Goal: Navigation & Orientation: Find specific page/section

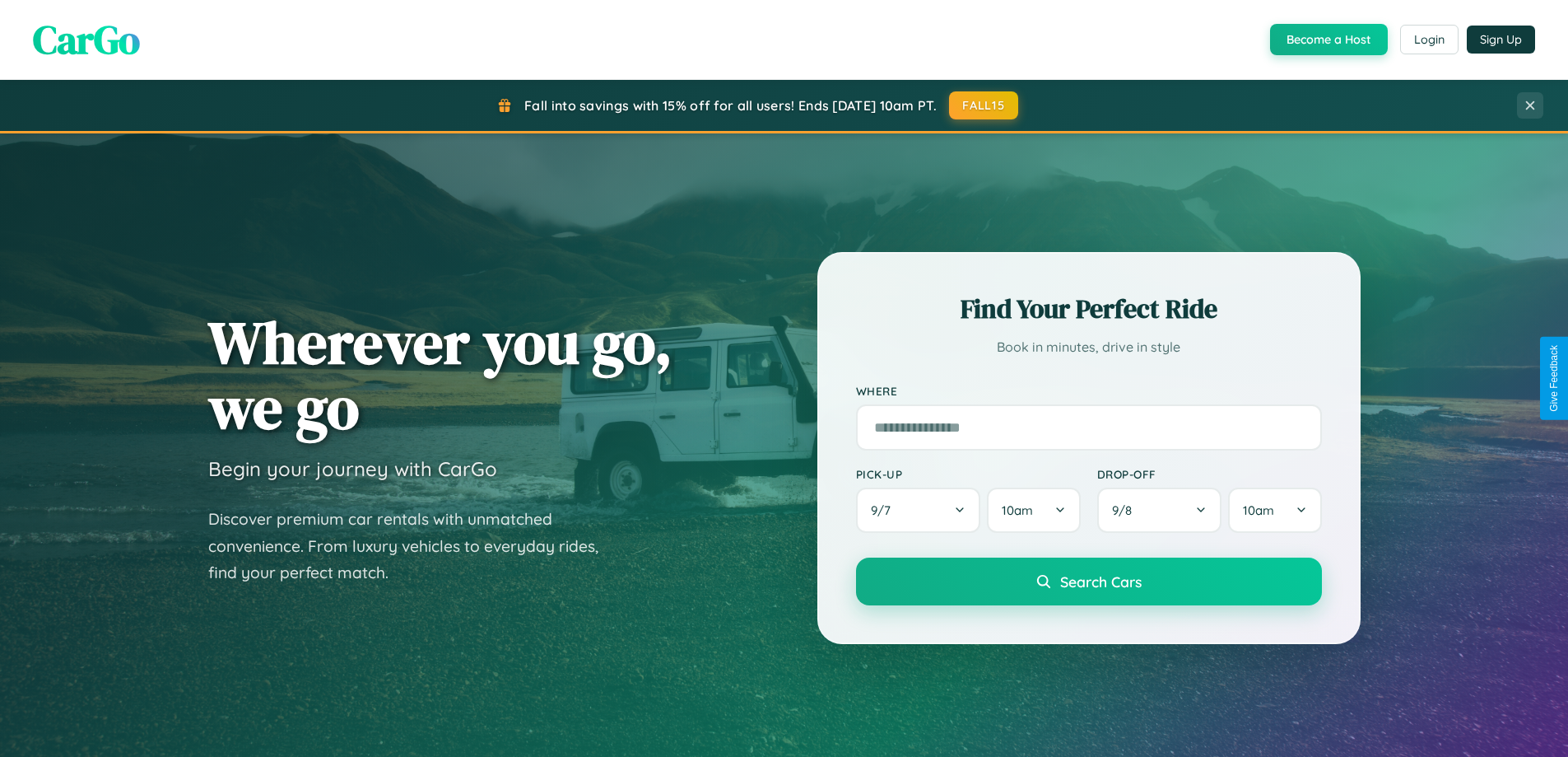
scroll to position [1133, 0]
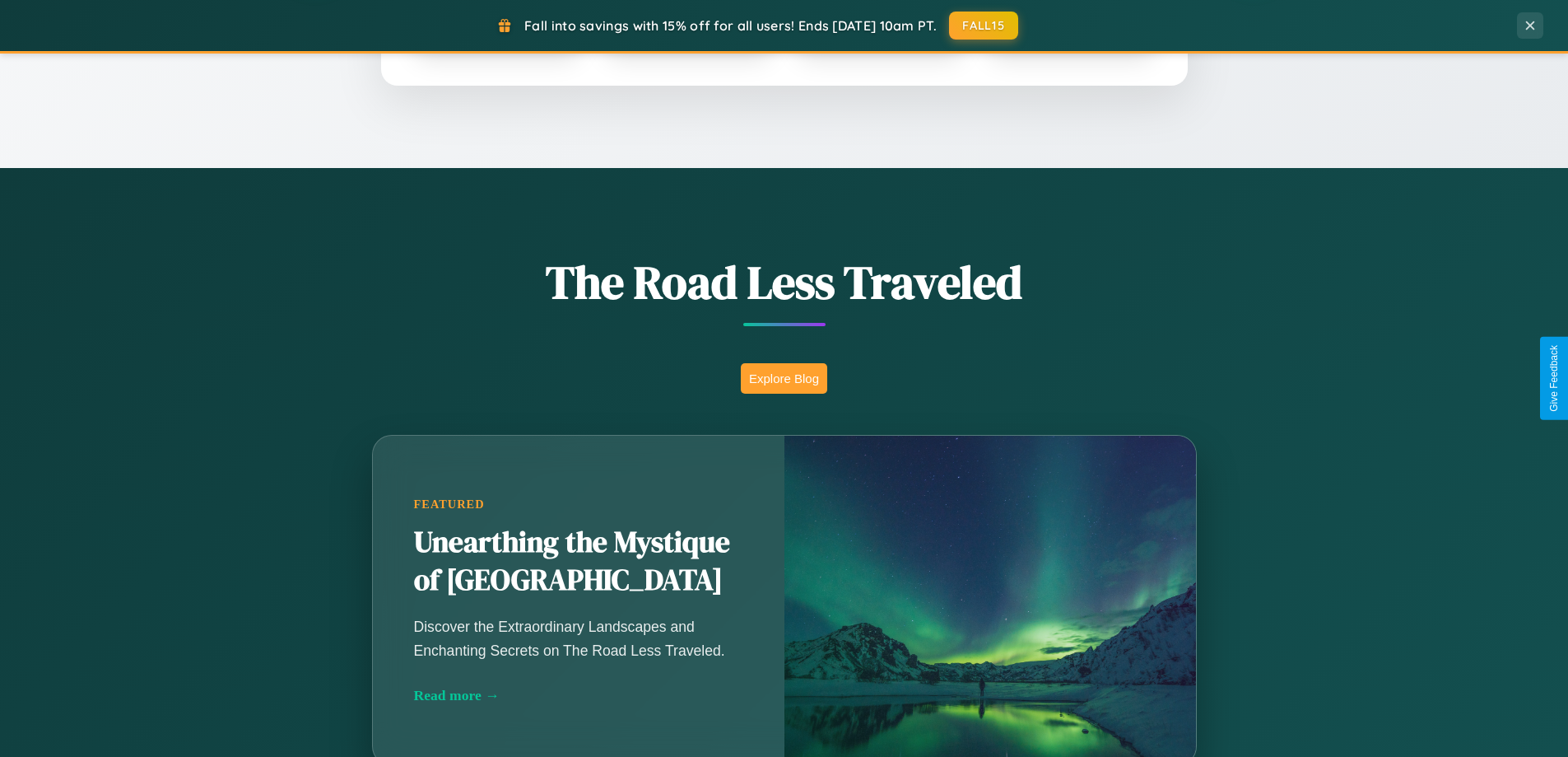
click at [784, 378] on button "Explore Blog" at bounding box center [784, 378] width 86 height 30
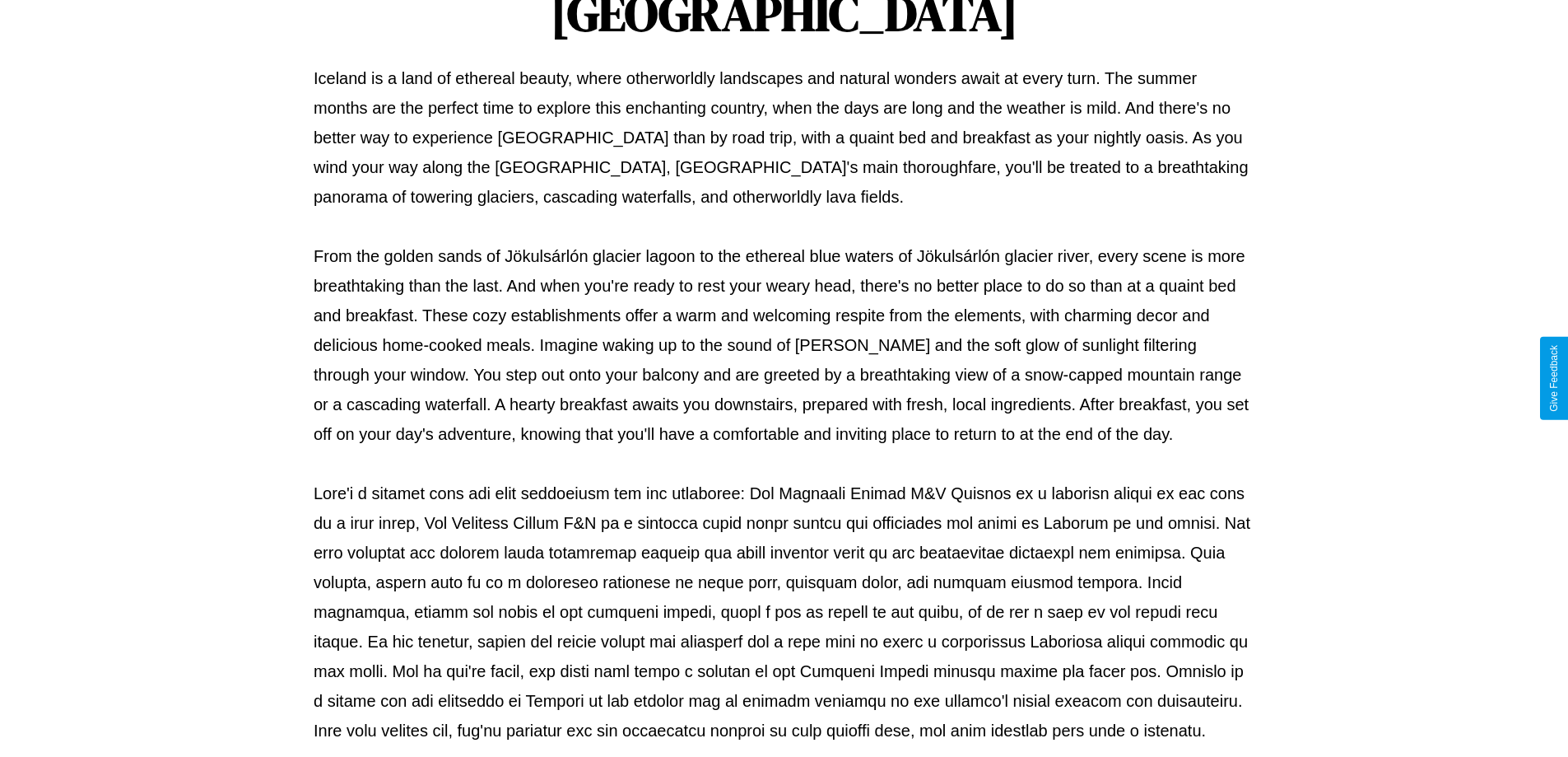
scroll to position [533, 0]
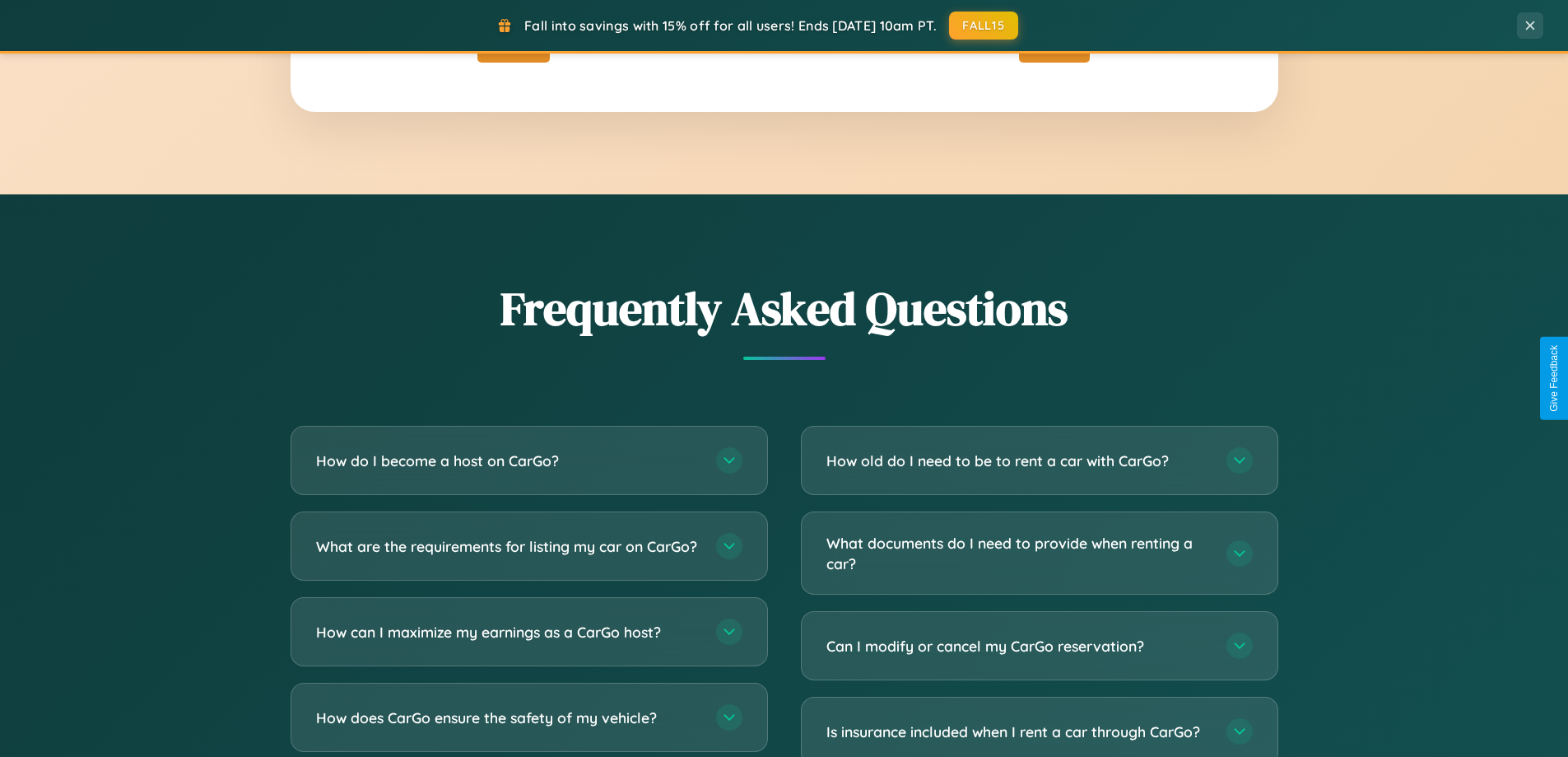
scroll to position [3168, 0]
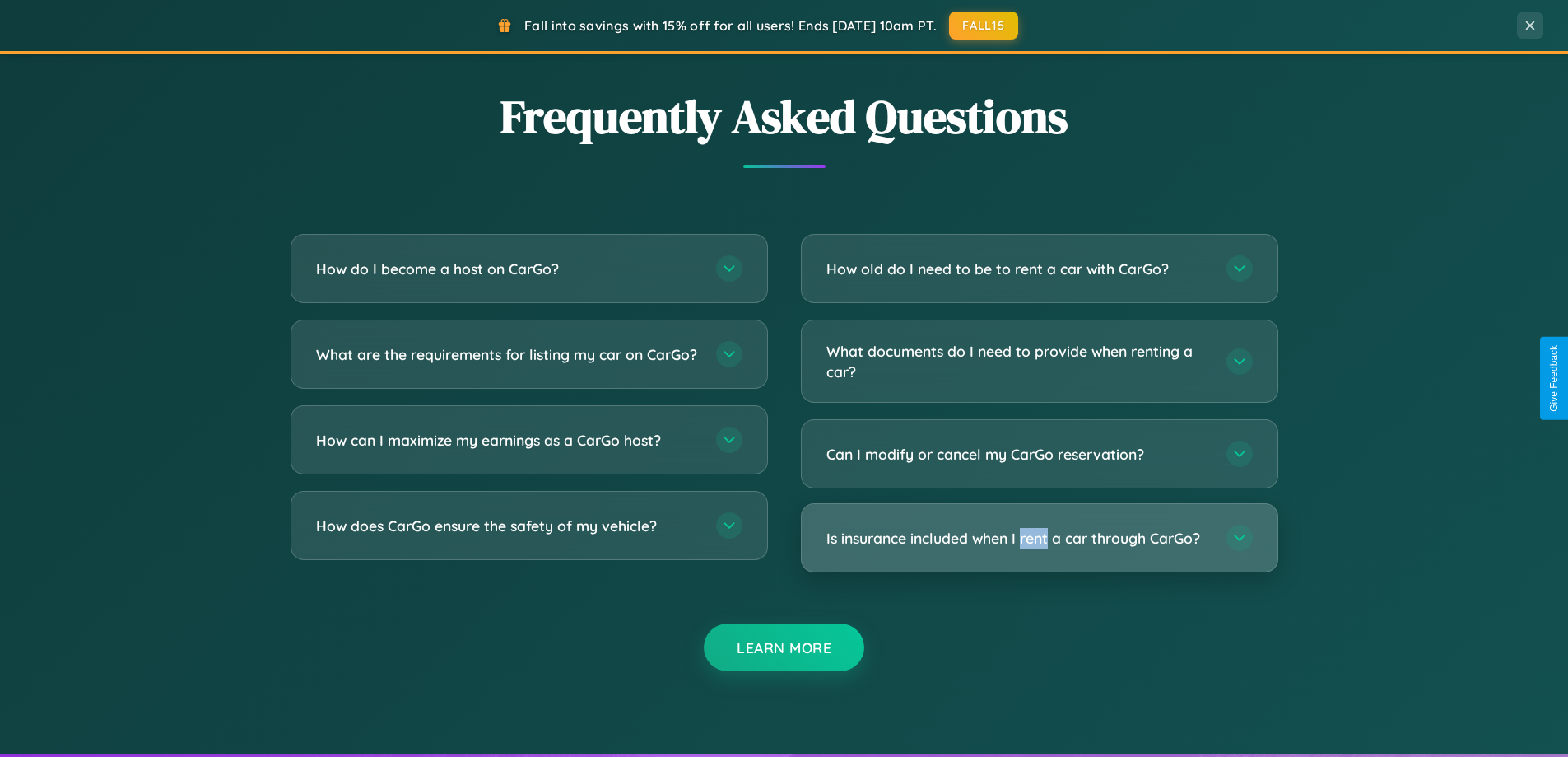
click at [1039, 539] on h3 "Is insurance included when I rent a car through CarGo?" at bounding box center [1018, 538] width 383 height 21
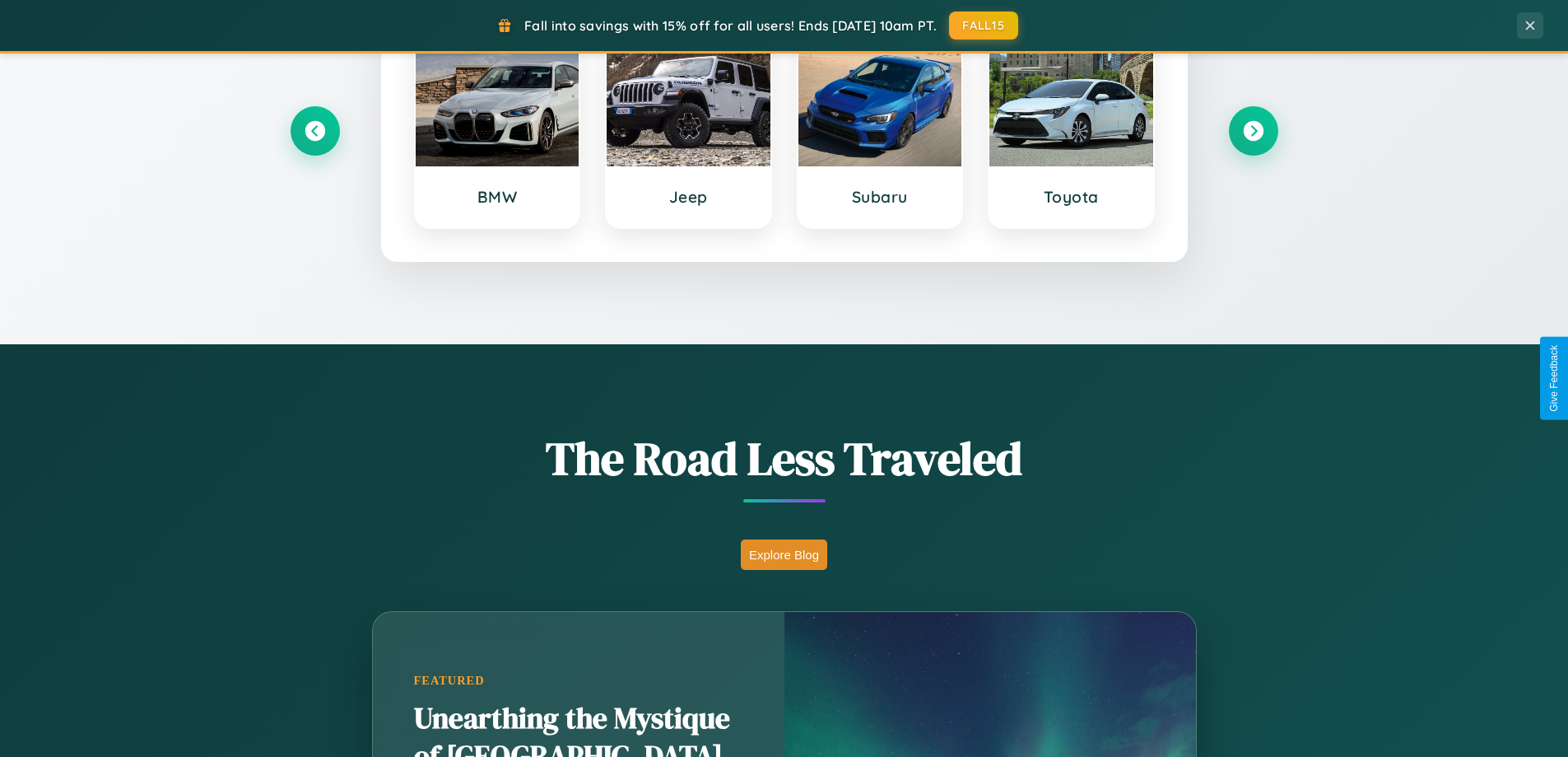
scroll to position [0, 0]
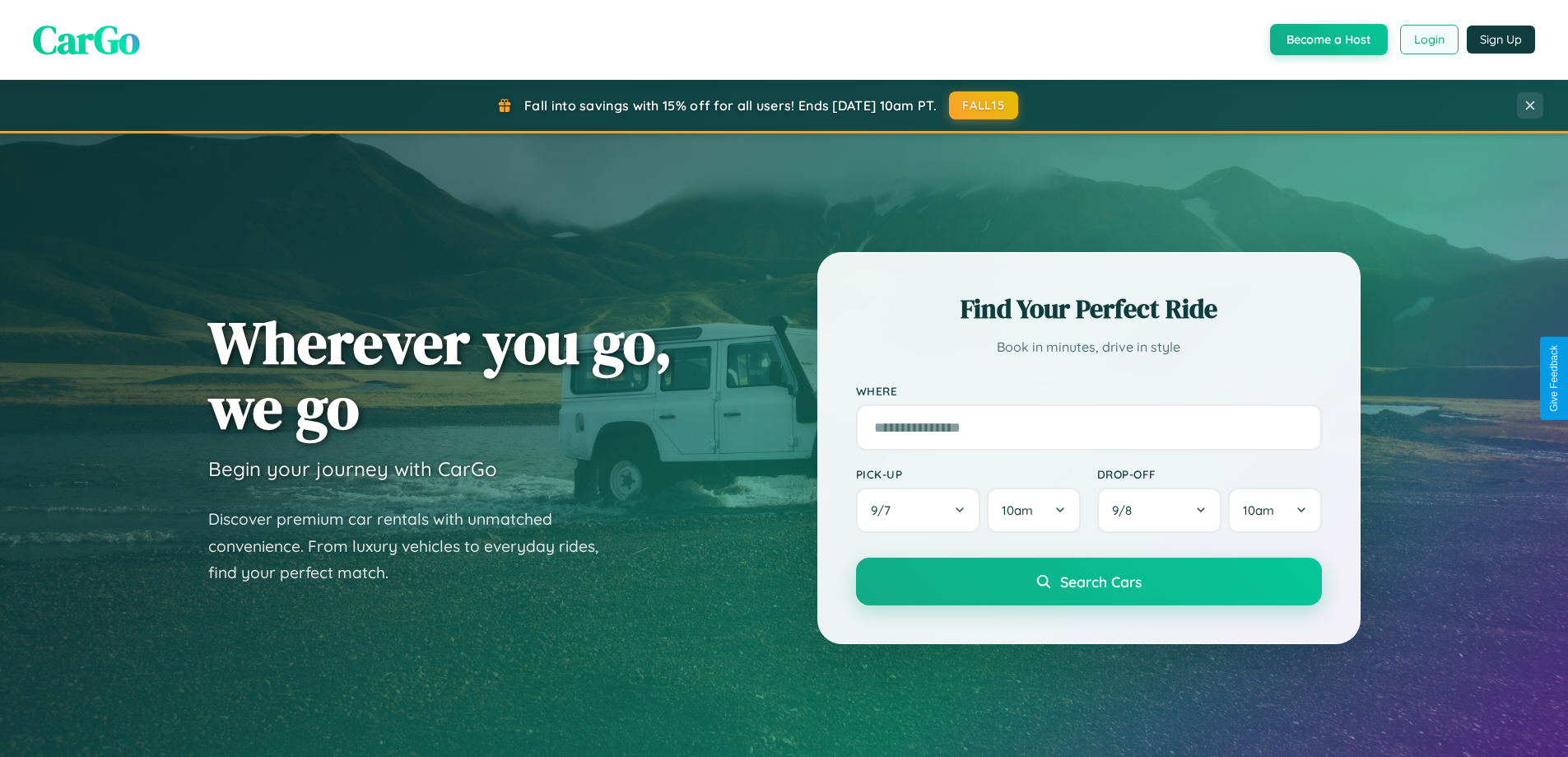
click at [1427, 39] on button "Login" at bounding box center [1428, 39] width 58 height 30
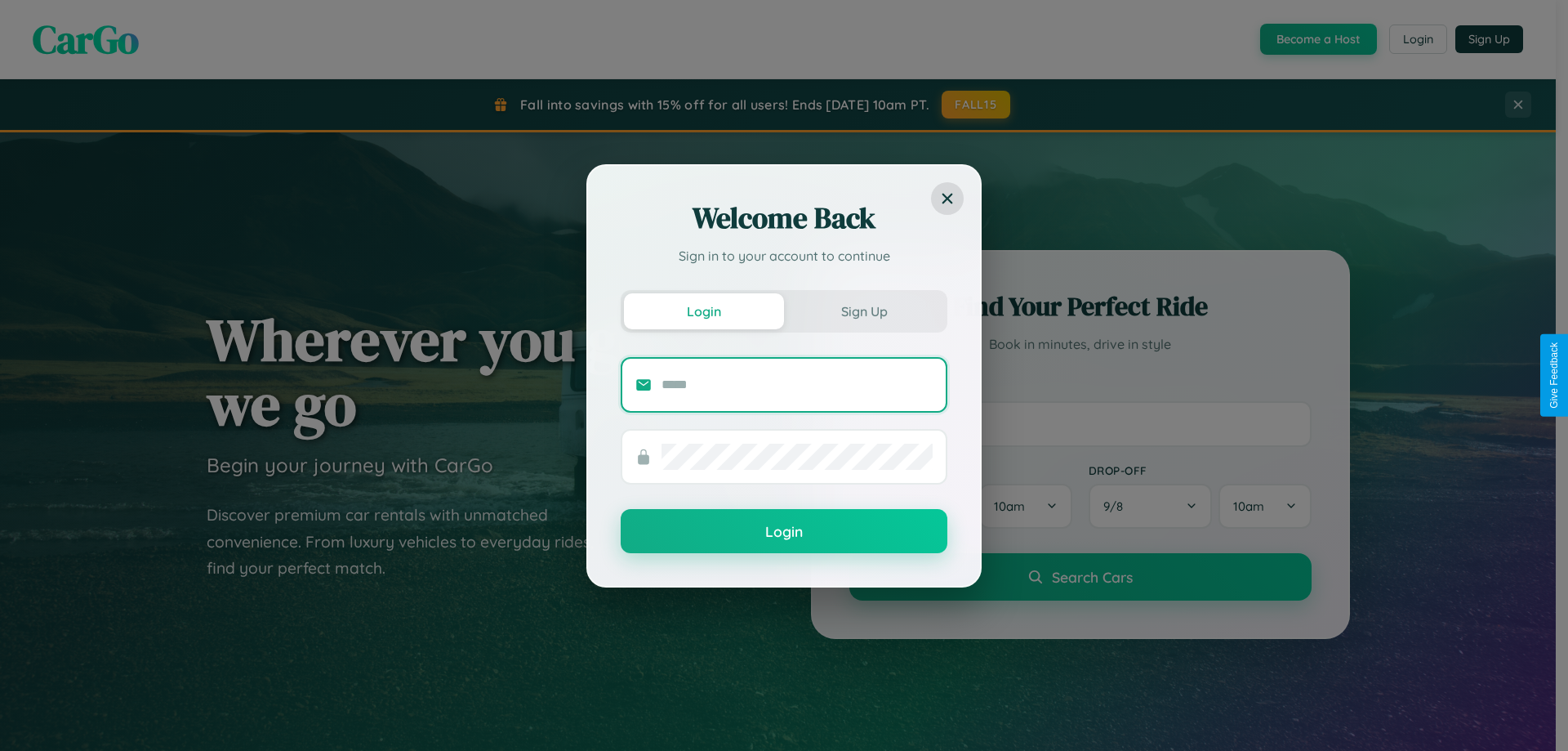
click at [797, 384] on input "text" at bounding box center [796, 384] width 271 height 26
type input "**********"
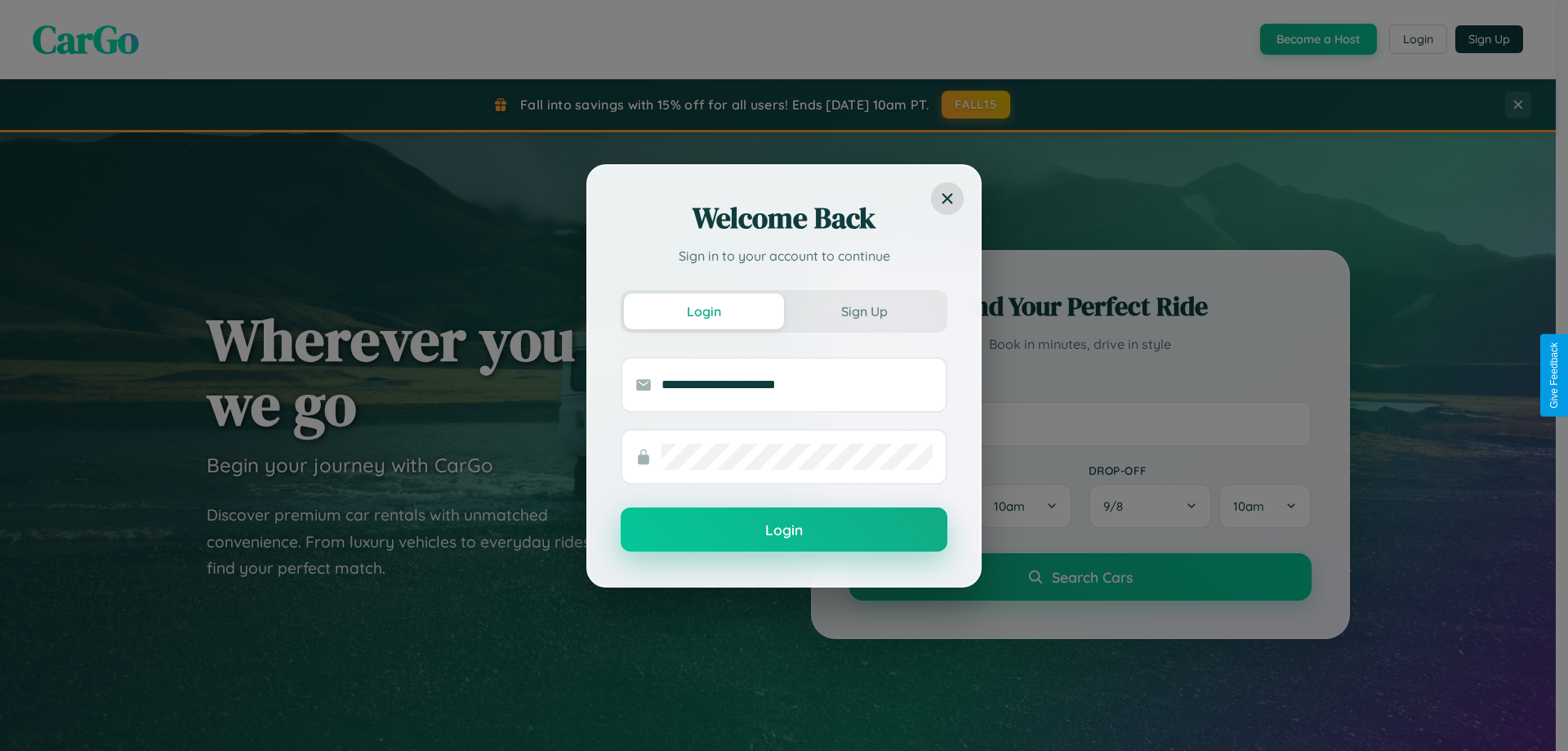
click at [784, 530] on button "Login" at bounding box center [784, 530] width 327 height 44
